Goal: Task Accomplishment & Management: Manage account settings

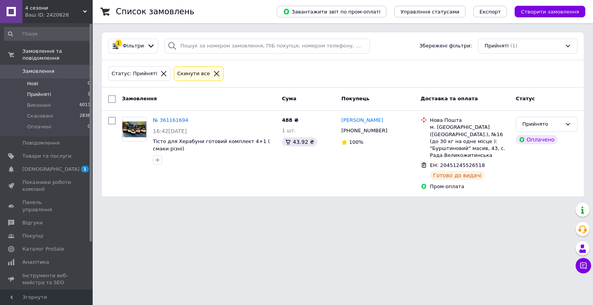
click at [54, 78] on li "Нові 0" at bounding box center [47, 83] width 95 height 11
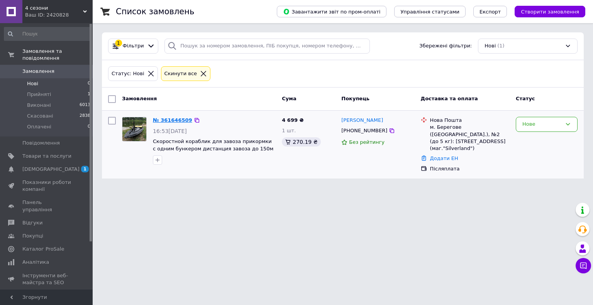
click at [174, 120] on link "№ 361646509" at bounding box center [172, 120] width 39 height 6
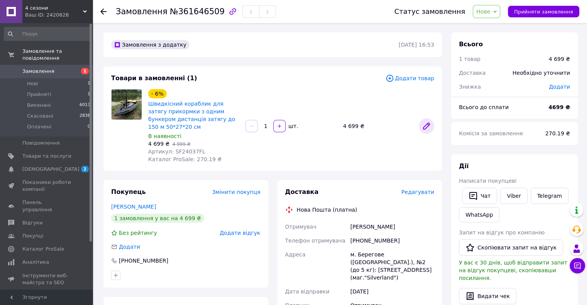
click at [429, 128] on icon at bounding box center [426, 126] width 9 height 9
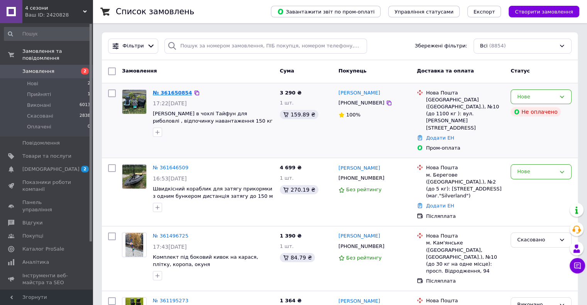
click at [173, 95] on link "№ 361650854" at bounding box center [172, 93] width 39 height 6
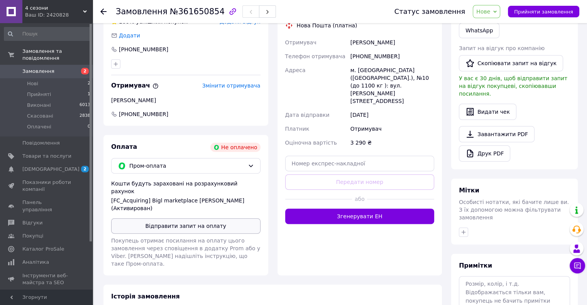
scroll to position [218, 0]
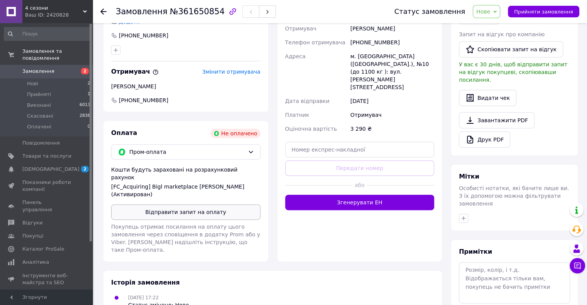
click at [198, 207] on button "Відправити запит на оплату" at bounding box center [185, 212] width 149 height 15
click at [45, 78] on li "Нові 2" at bounding box center [47, 83] width 95 height 11
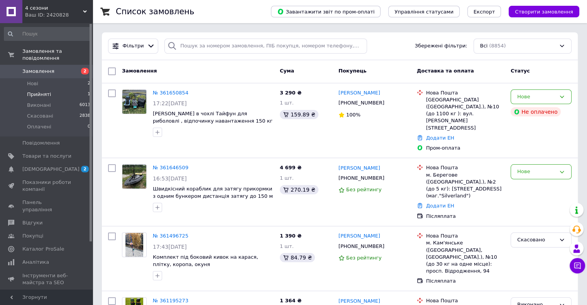
click at [52, 89] on li "Прийняті 1" at bounding box center [47, 94] width 95 height 11
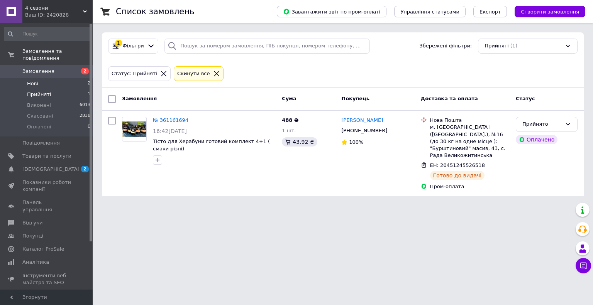
click at [52, 78] on li "Нові 2" at bounding box center [47, 83] width 95 height 11
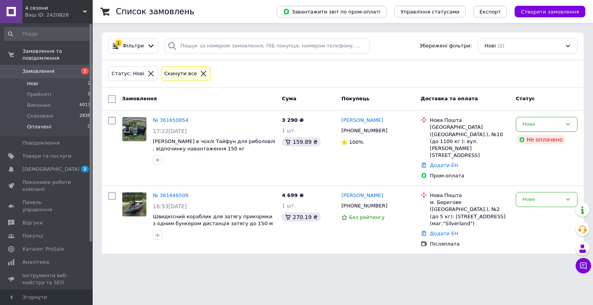
click at [49, 122] on li "Оплачені 0" at bounding box center [47, 129] width 95 height 15
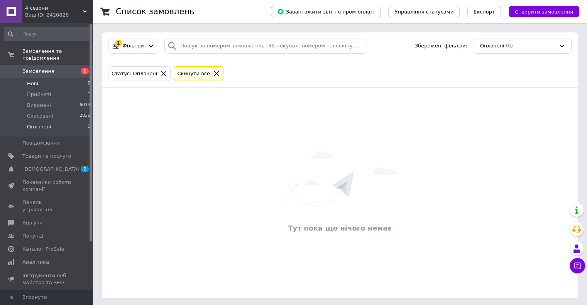
click at [45, 78] on li "Нові 2" at bounding box center [47, 83] width 95 height 11
